Goal: Answer question/provide support: Answer question/provide support

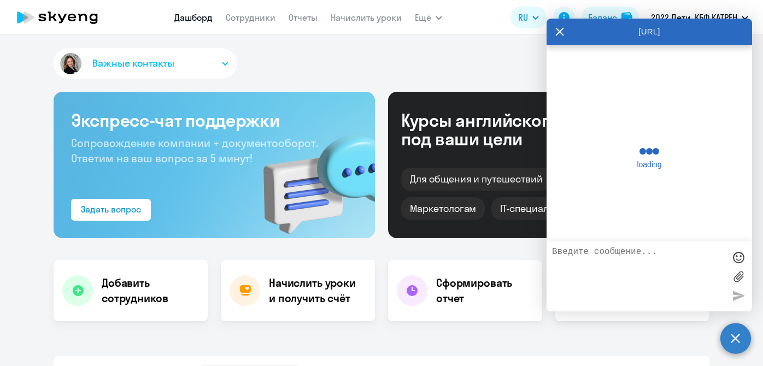
select select "30"
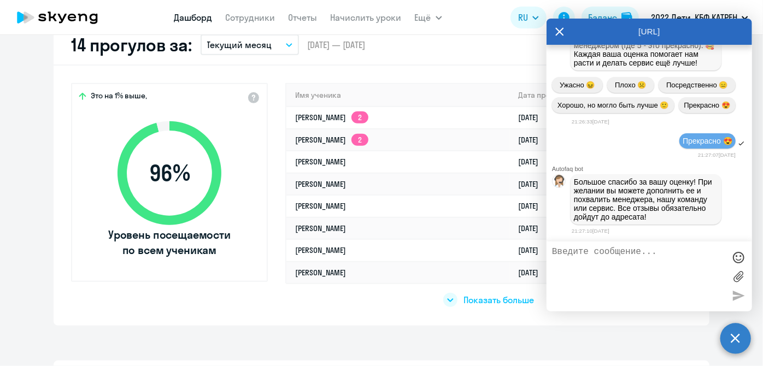
click at [633, 293] on textarea at bounding box center [638, 276] width 173 height 59
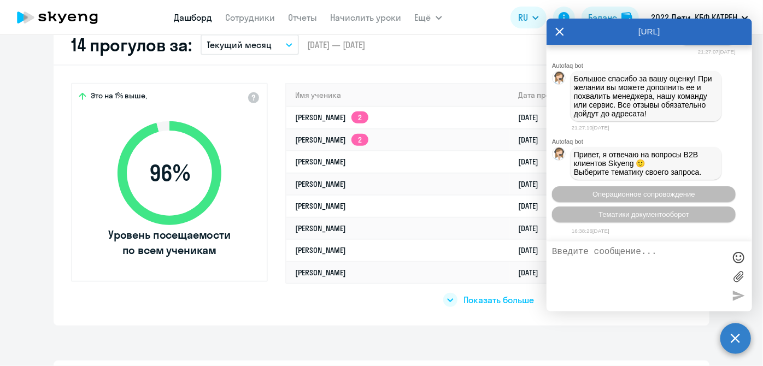
scroll to position [136470, 0]
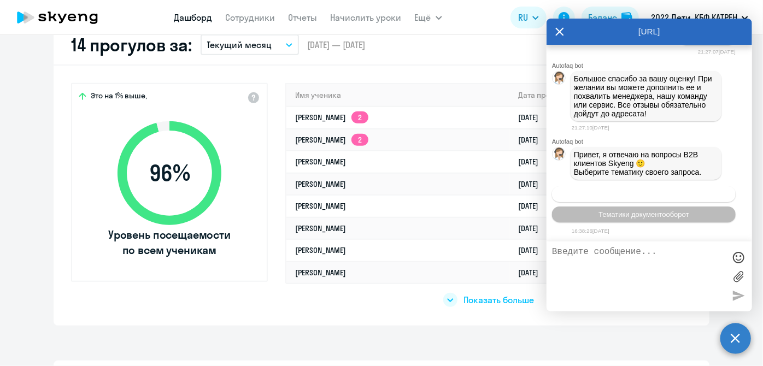
click at [632, 195] on span "Операционное сопровождение" at bounding box center [644, 194] width 103 height 8
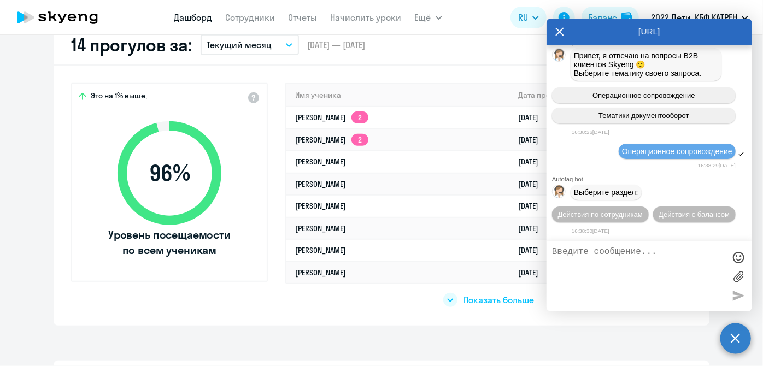
scroll to position [136569, 0]
click at [613, 216] on span "Действия по сотрудникам" at bounding box center [600, 215] width 85 height 8
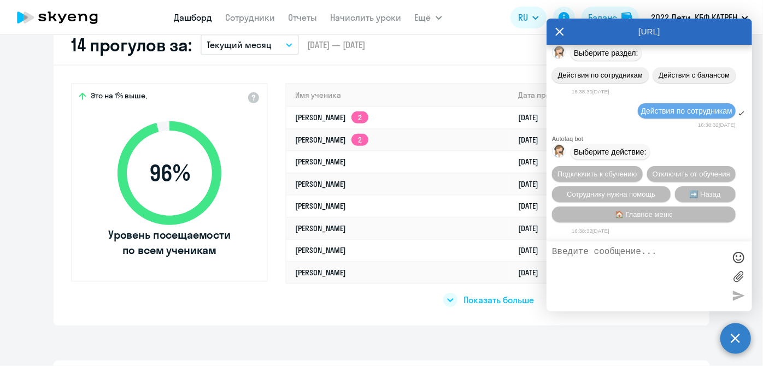
scroll to position [136731, 0]
click at [600, 194] on span "Сотруднику нужна помощь" at bounding box center [611, 194] width 89 height 8
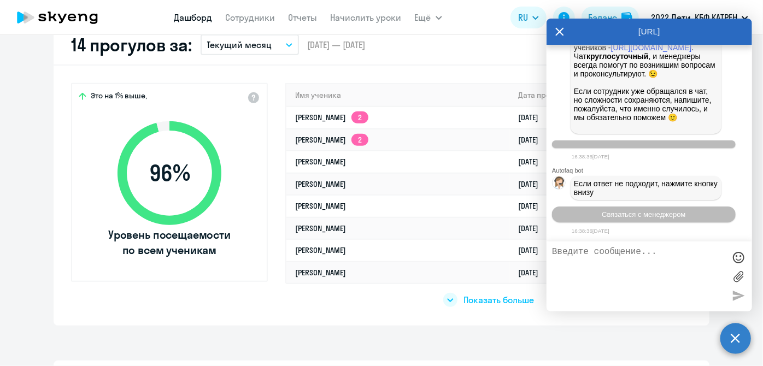
scroll to position [137110, 0]
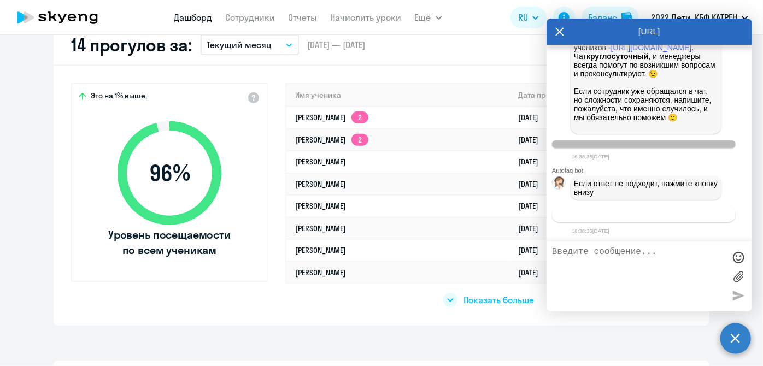
click at [617, 219] on button "Связаться с менеджером" at bounding box center [644, 215] width 184 height 16
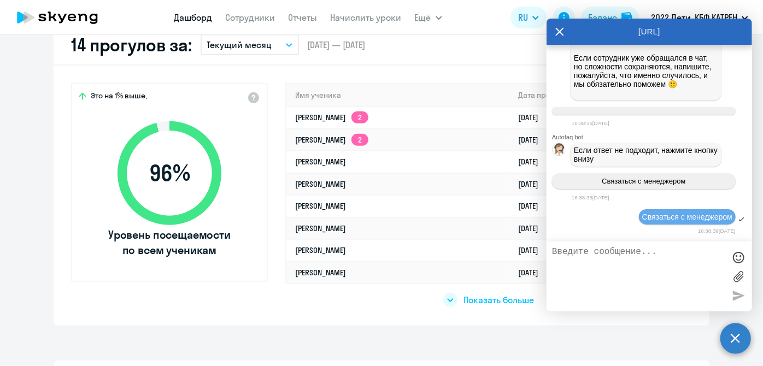
scroll to position [137143, 0]
click at [629, 282] on textarea at bounding box center [638, 276] width 173 height 59
type textarea "N"
paste textarea "38768626 [PERSON_NAME]"
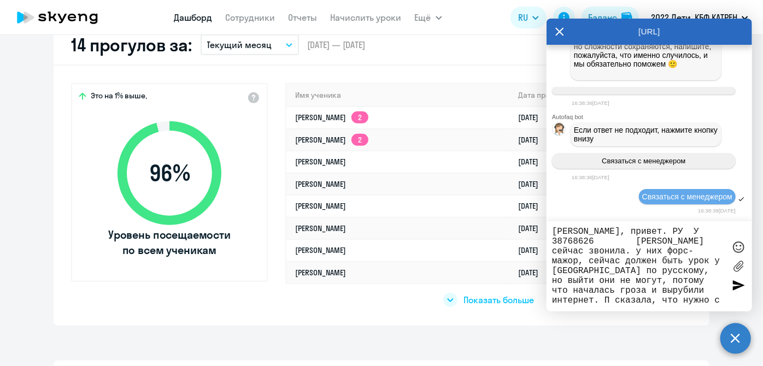
scroll to position [10, 0]
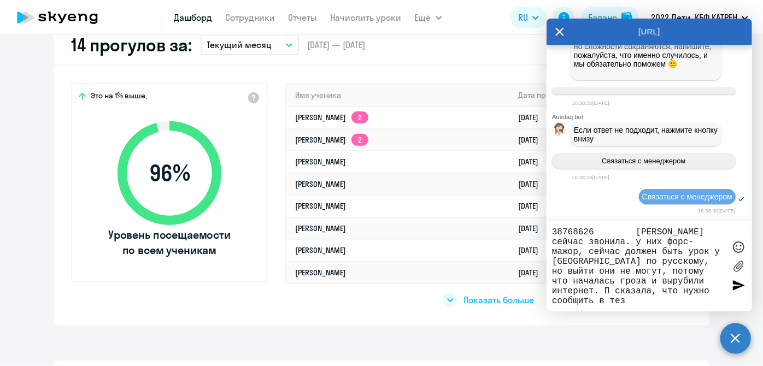
click at [603, 289] on textarea "[PERSON_NAME], привет. РУ У 38768626 [PERSON_NAME] сейчас звонила. у них форс-м…" at bounding box center [638, 266] width 173 height 79
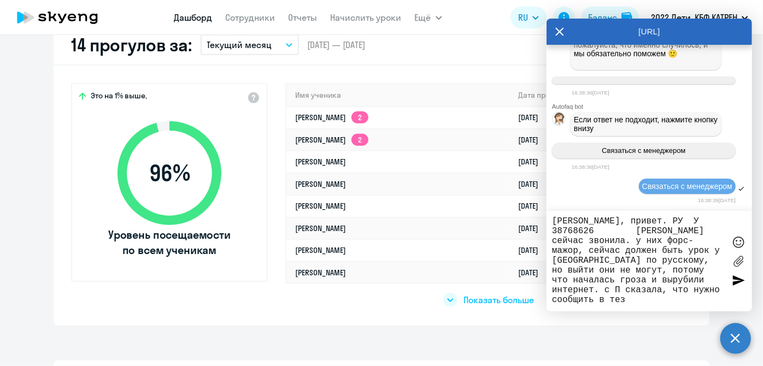
scroll to position [0, 0]
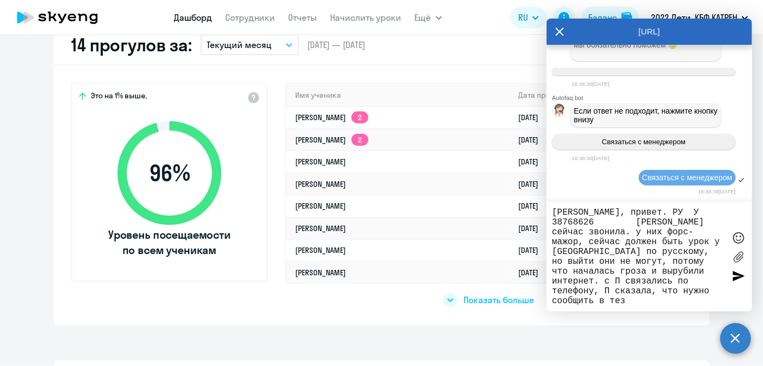
click at [675, 303] on textarea "[PERSON_NAME], привет. РУ У 38768626 [PERSON_NAME] сейчас звонила. у них форс-м…" at bounding box center [638, 257] width 173 height 98
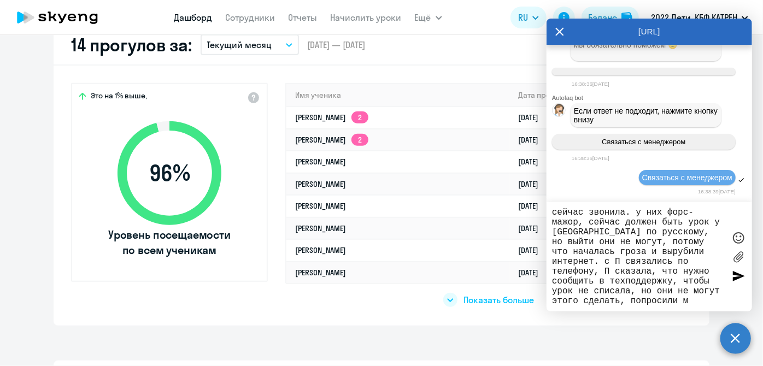
scroll to position [31, 0]
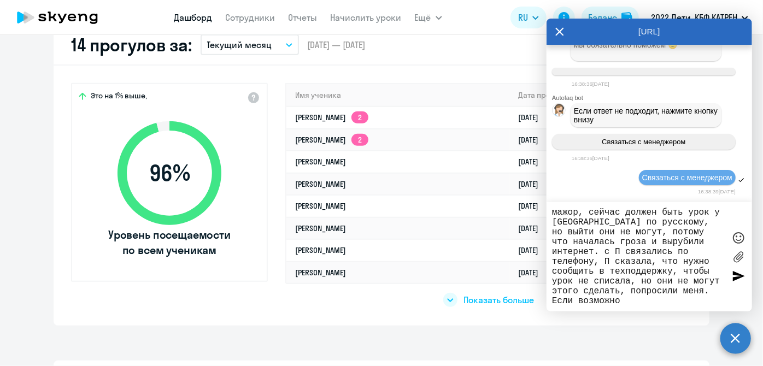
click at [662, 289] on textarea "[PERSON_NAME], привет. РУ У 38768626 [PERSON_NAME] сейчас звонила. у них форс-м…" at bounding box center [638, 257] width 173 height 98
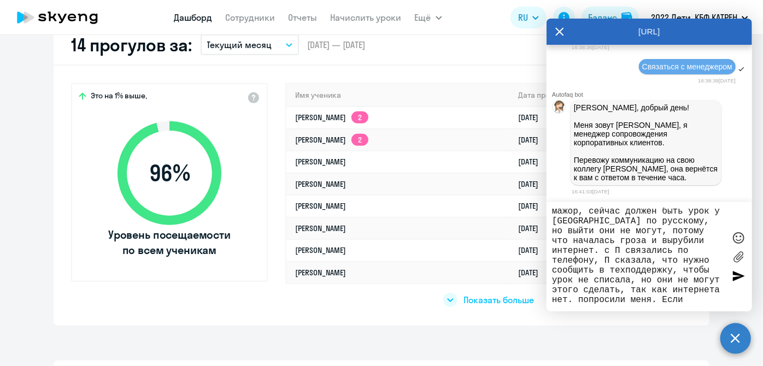
scroll to position [137294, 0]
click at [710, 301] on textarea "[PERSON_NAME], привет. РУ У 38768626 [PERSON_NAME] сейчас звонила. у них форс-м…" at bounding box center [638, 257] width 173 height 98
type textarea "[PERSON_NAME], привет. РУ У 38768626 [PERSON_NAME] сейчас звонила. у них форс-м…"
click at [738, 277] on div at bounding box center [739, 276] width 16 height 16
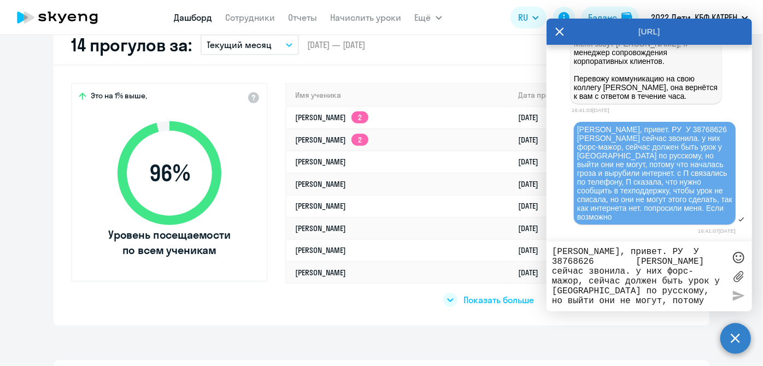
scroll to position [137376, 0]
click at [703, 214] on div "[PERSON_NAME], привет. РУ У 38768626 [PERSON_NAME] сейчас звонила. у них форс-м…" at bounding box center [654, 173] width 155 height 96
click at [684, 284] on textarea "[PERSON_NAME], привет. РУ У 38768626 [PERSON_NAME] сейчас звонила. у них форс-м…" at bounding box center [638, 276] width 173 height 59
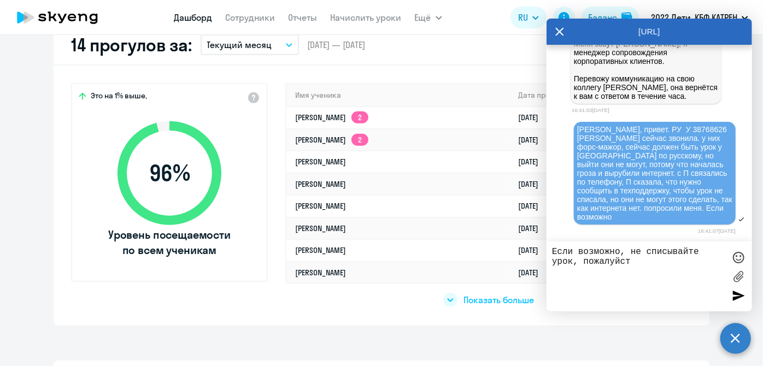
type textarea "Если возможно, не списывайте урок, пожалуйста"
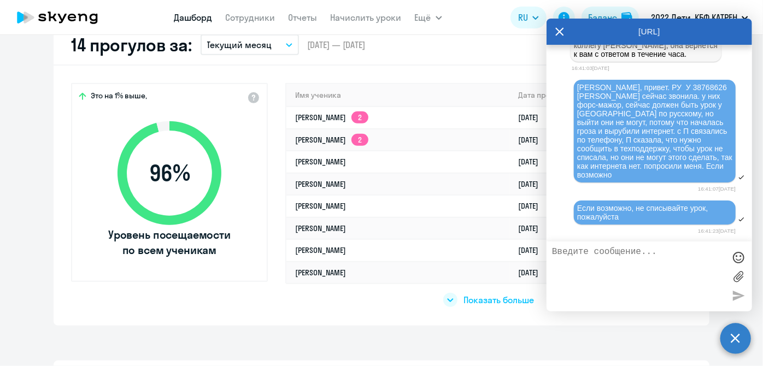
scroll to position [137418, 0]
click at [557, 29] on icon at bounding box center [560, 31] width 8 height 8
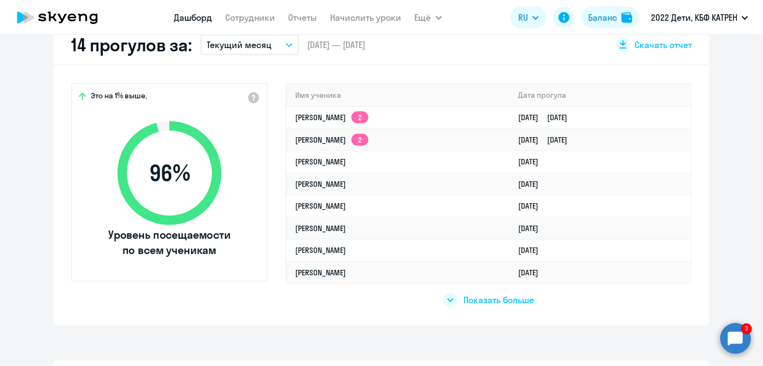
click at [732, 343] on circle at bounding box center [736, 338] width 31 height 31
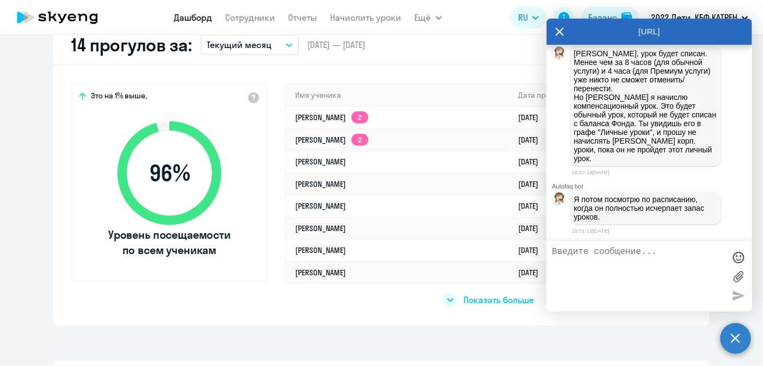
scroll to position [137682, 0]
type textarea "поняла, хорошо"
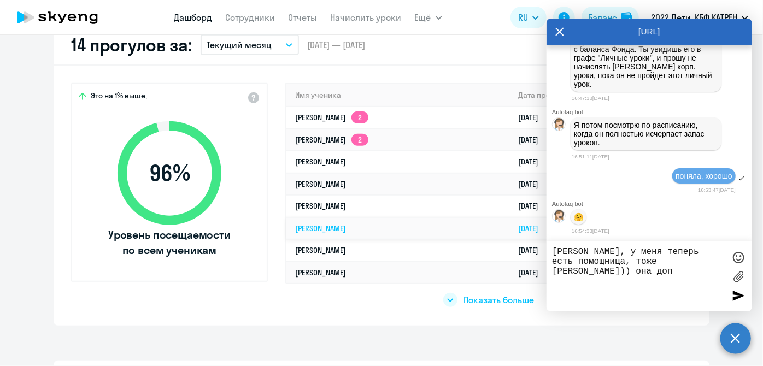
scroll to position [137759, 0]
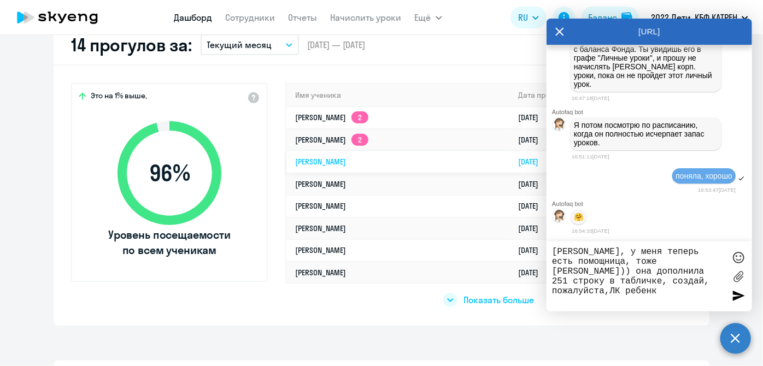
type textarea "[PERSON_NAME], у меня теперь есть помощница, тоже [PERSON_NAME])) она дополнила…"
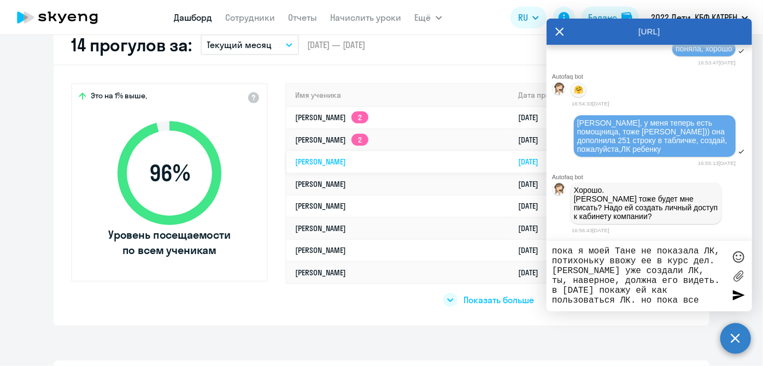
scroll to position [137887, 0]
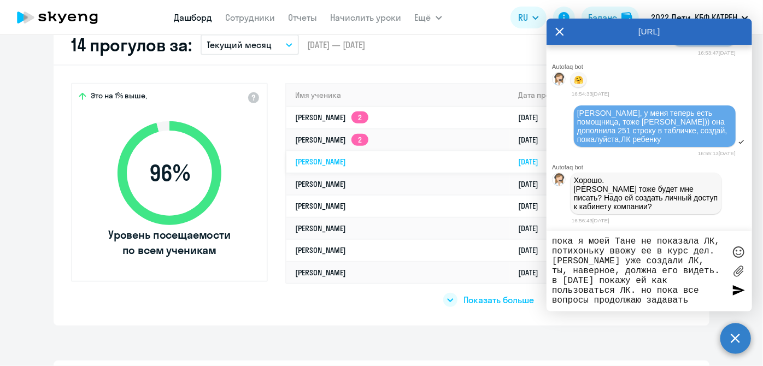
type textarea "пока я моей Тане не показала ЛК, потихоньку ввожу ее в курс дел. [PERSON_NAME] …"
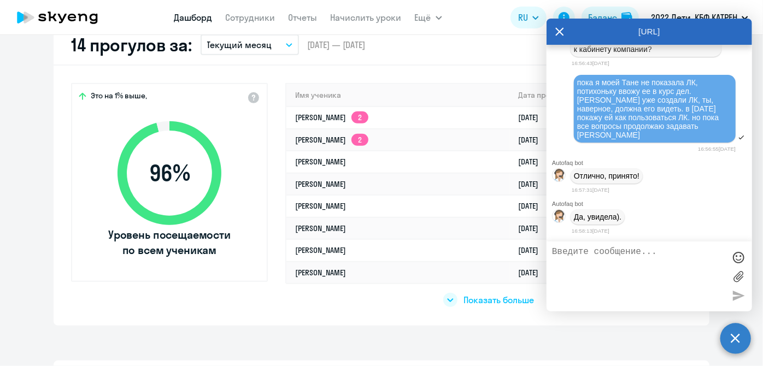
scroll to position [138047, 0]
